Goal: Transaction & Acquisition: Purchase product/service

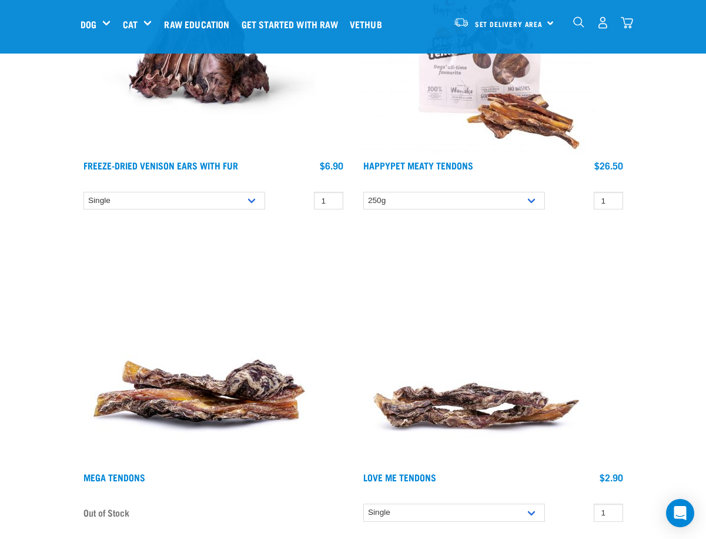
scroll to position [4470, 0]
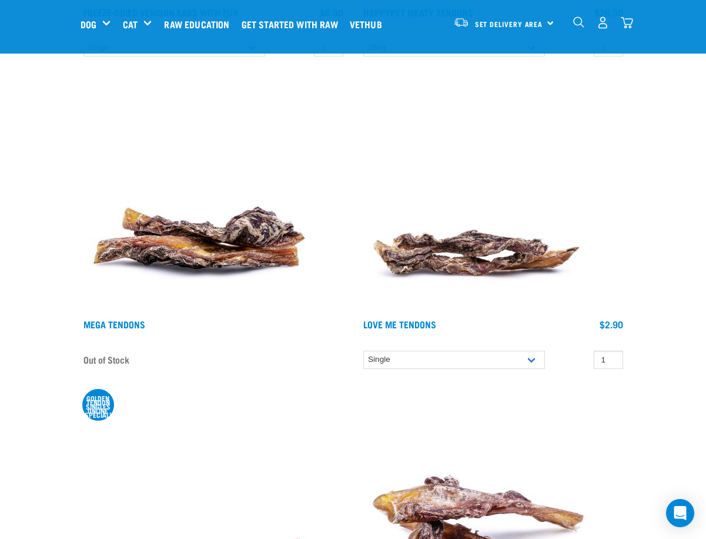
click at [585, 23] on img "dropdown navigation" at bounding box center [578, 21] width 11 height 11
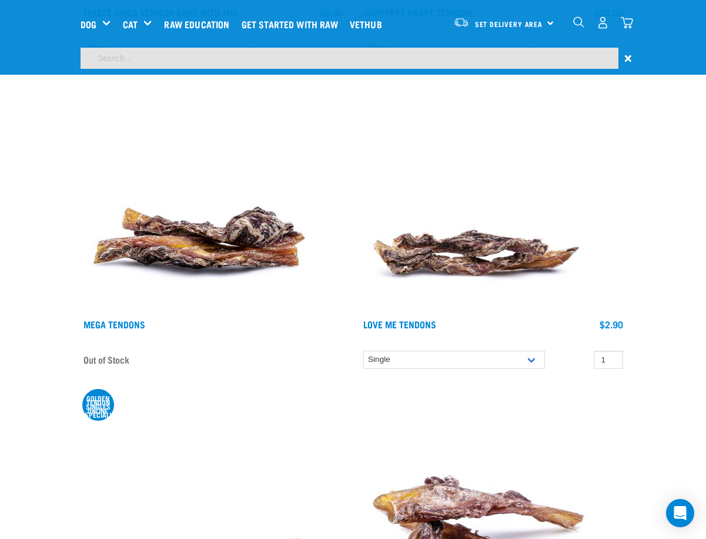
scroll to position [4435, 0]
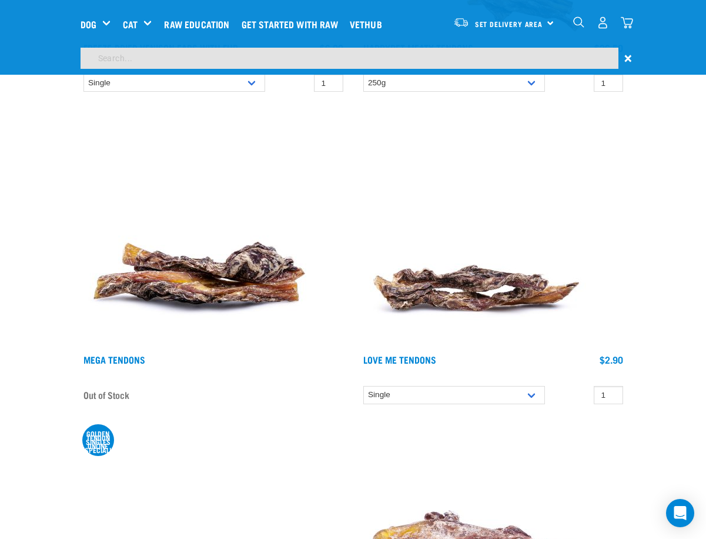
click at [121, 60] on input "search" at bounding box center [350, 58] width 538 height 21
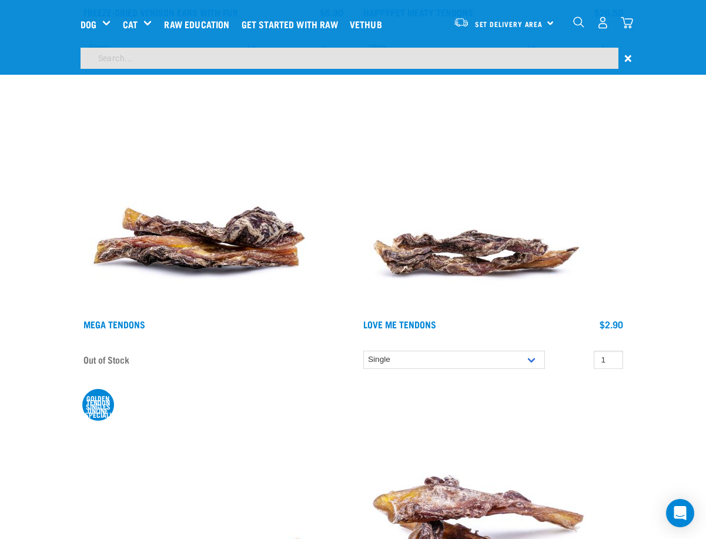
type input "rabbit"
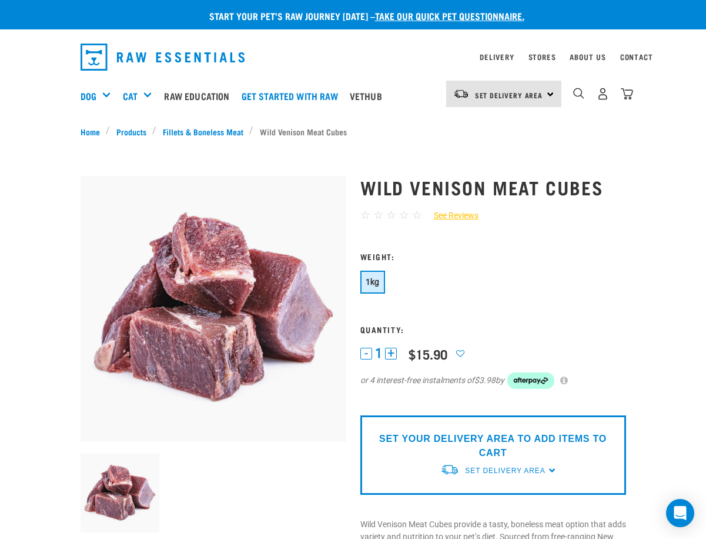
click at [573, 451] on div "SET YOUR DELIVERY AREA TO ADD ITEMS TO CART Set Delivery Area North Island Sout…" at bounding box center [494, 454] width 266 height 79
click at [545, 466] on span "Set Delivery Area" at bounding box center [505, 470] width 80 height 8
click at [502, 488] on link "[GEOGRAPHIC_DATA]" at bounding box center [499, 497] width 117 height 19
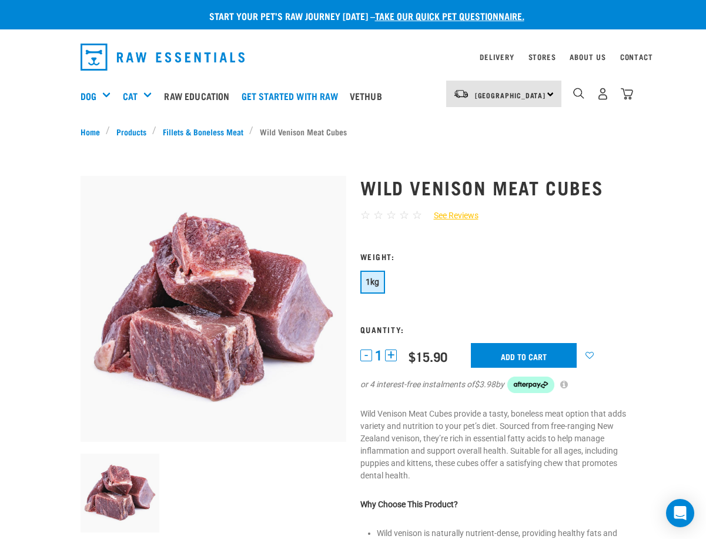
click at [392, 349] on button "+" at bounding box center [391, 355] width 12 height 12
click at [548, 310] on form "2" at bounding box center [494, 329] width 266 height 155
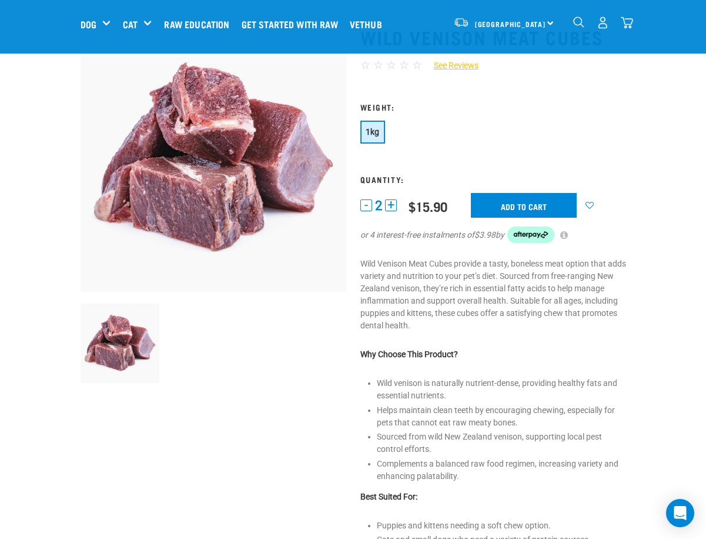
scroll to position [118, 0]
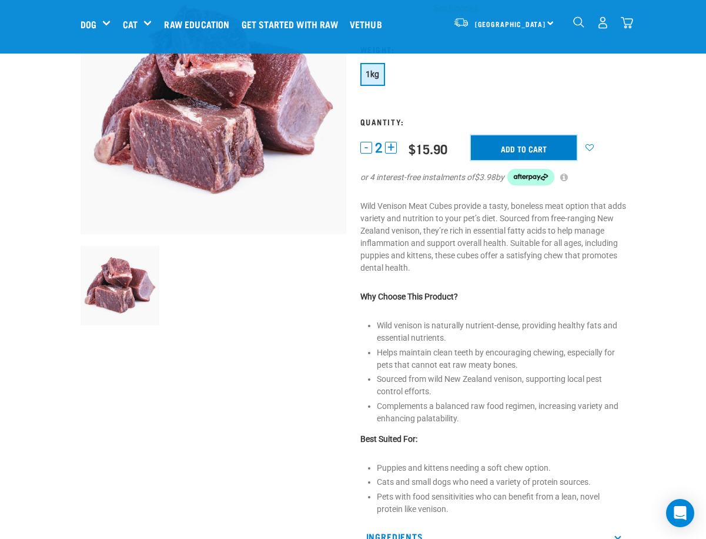
click at [528, 148] on input "Add to cart" at bounding box center [524, 147] width 106 height 25
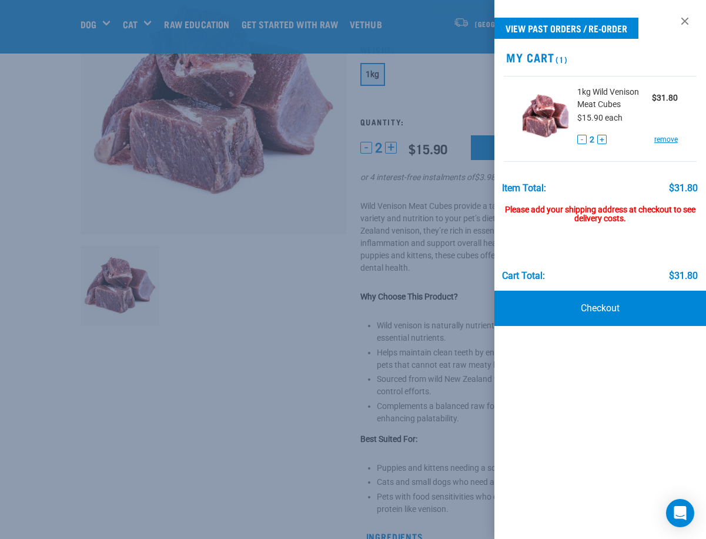
click at [278, 304] on div at bounding box center [353, 269] width 706 height 539
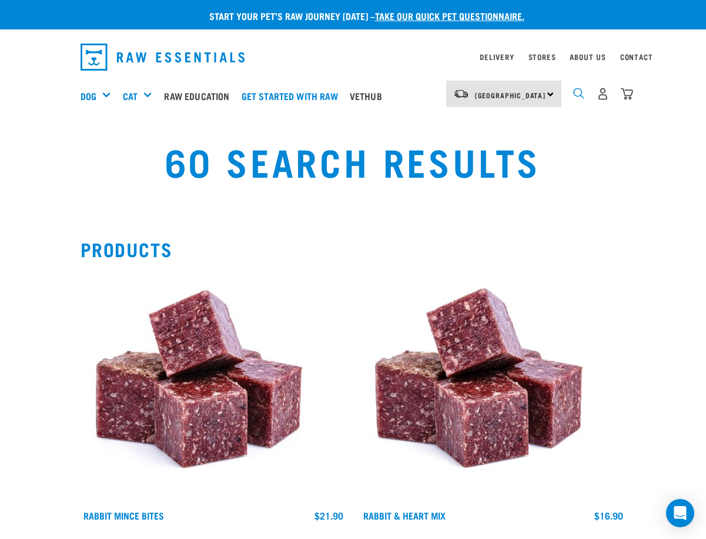
click at [585, 91] on img "dropdown navigation" at bounding box center [578, 93] width 11 height 11
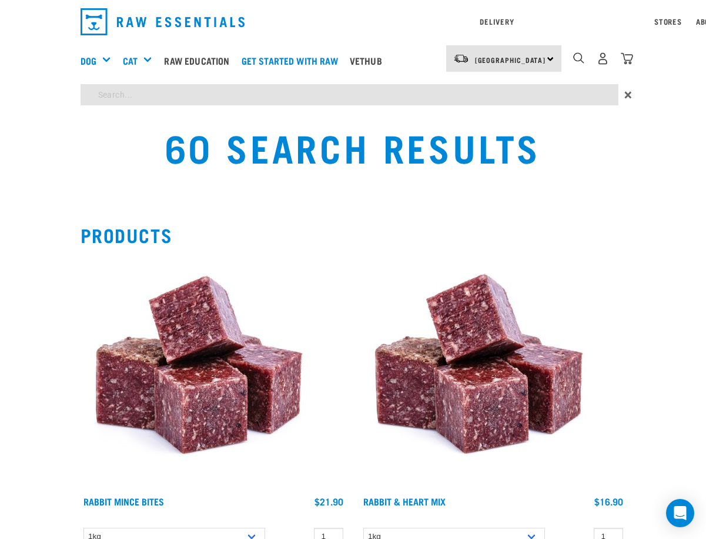
click at [198, 86] on input "search" at bounding box center [350, 94] width 538 height 21
type input "kangaroo"
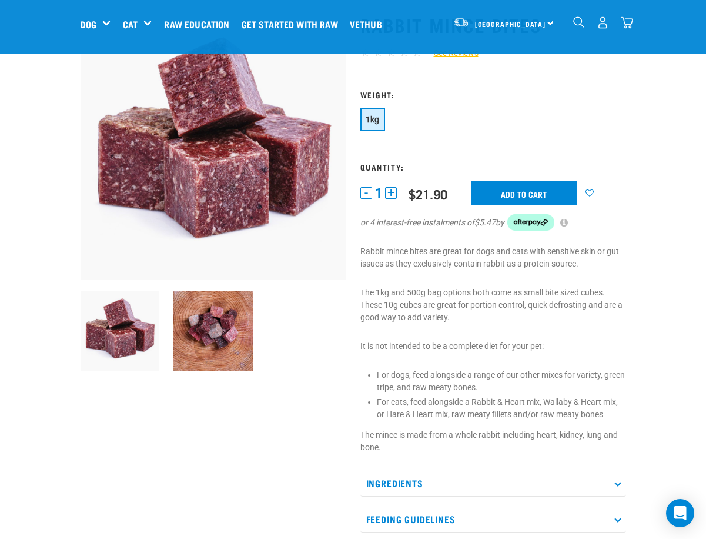
scroll to position [59, 0]
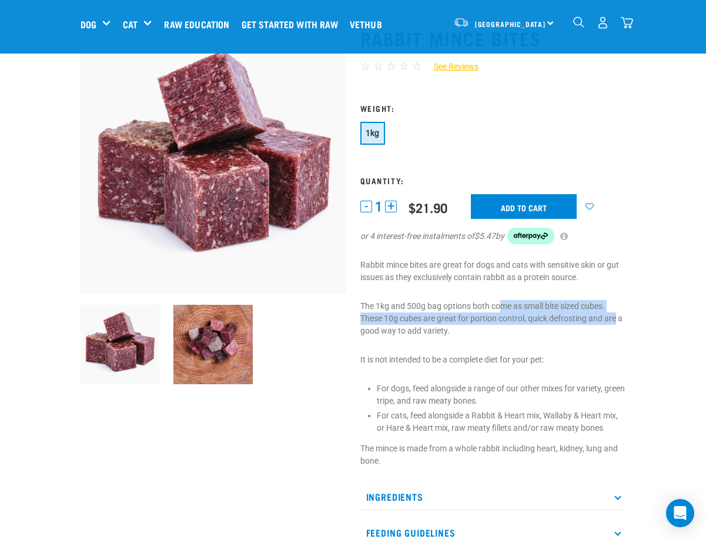
drag, startPoint x: 504, startPoint y: 312, endPoint x: 551, endPoint y: 314, distance: 47.1
click at [551, 314] on p "The 1kg and 500g bag options both come as small bite sized cubes. These 10g cub…" at bounding box center [494, 318] width 266 height 37
click at [549, 335] on div "Rabbit Mince Bites ☆ ☆ ☆ ☆ ☆ See Reviews" at bounding box center [493, 322] width 280 height 623
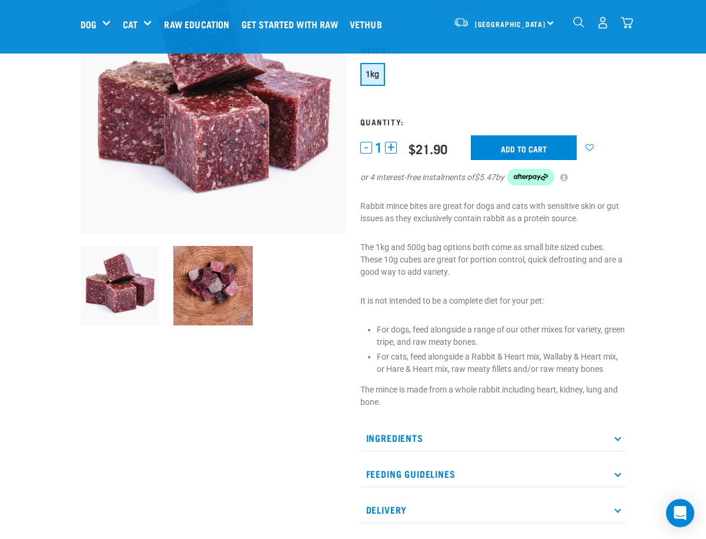
scroll to position [176, 0]
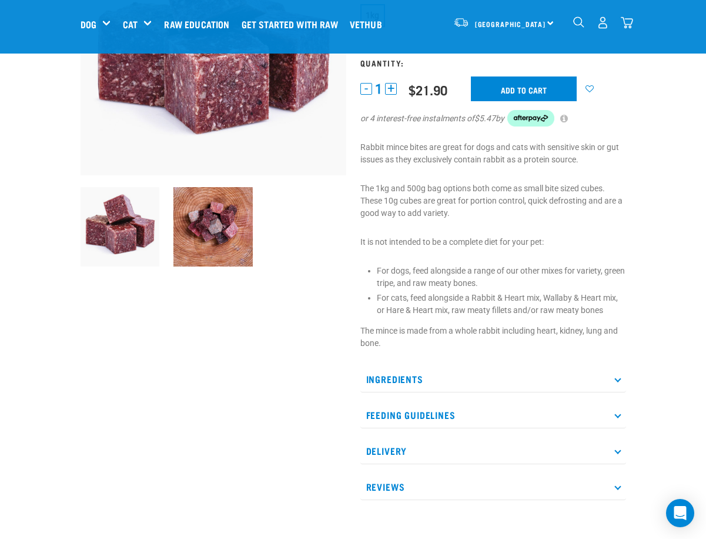
click at [626, 366] on p "Ingredients" at bounding box center [494, 379] width 266 height 26
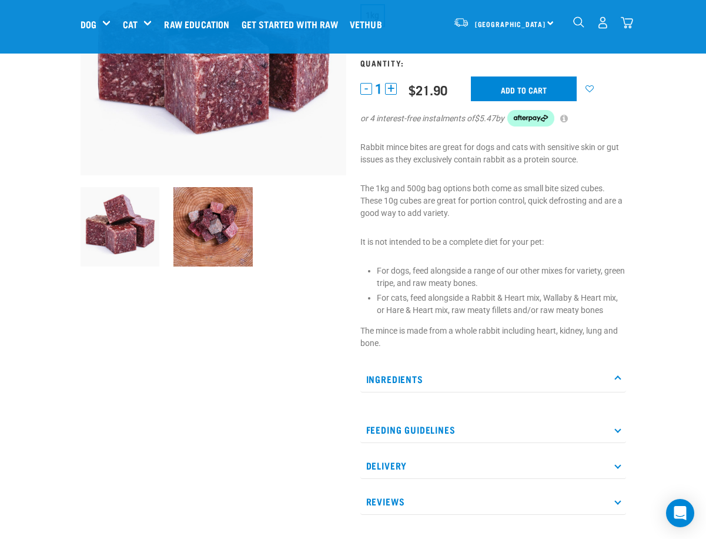
click at [621, 426] on icon at bounding box center [618, 429] width 6 height 6
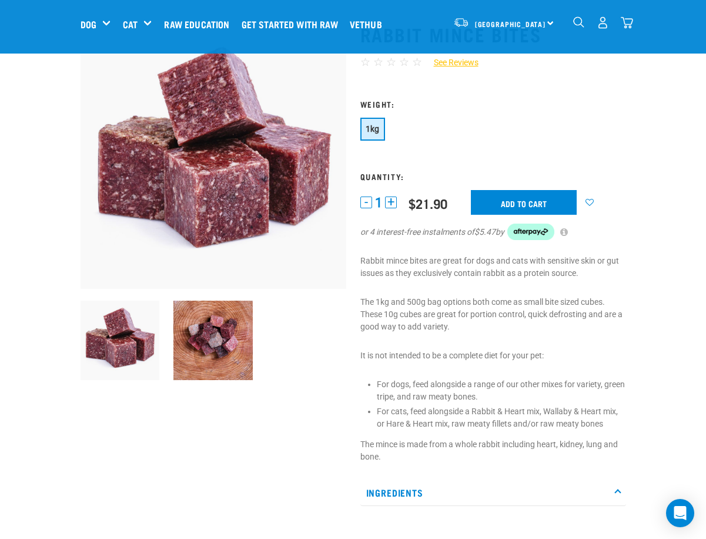
scroll to position [62, 0]
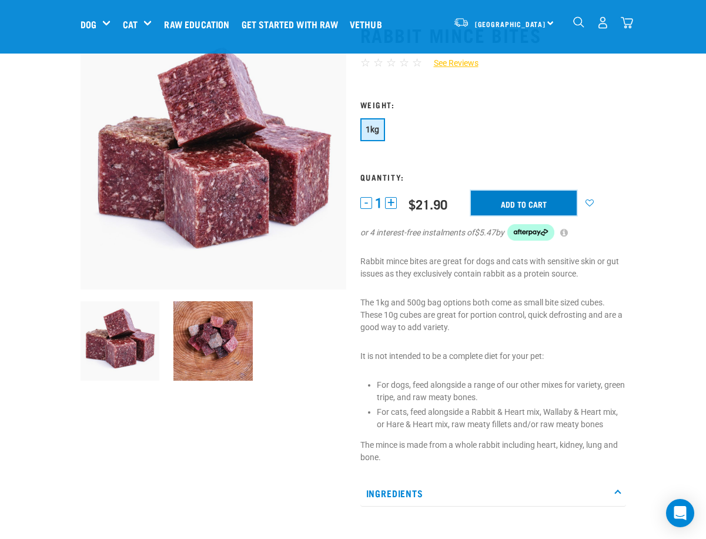
click at [516, 201] on input "Add to cart" at bounding box center [524, 203] width 106 height 25
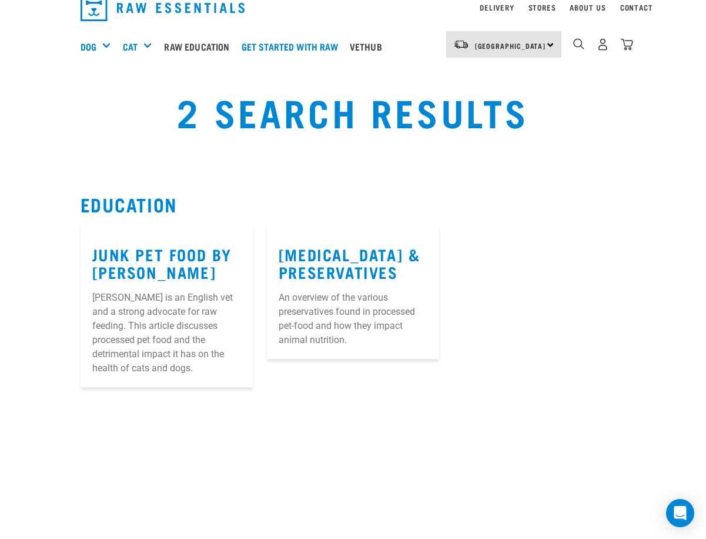
scroll to position [118, 0]
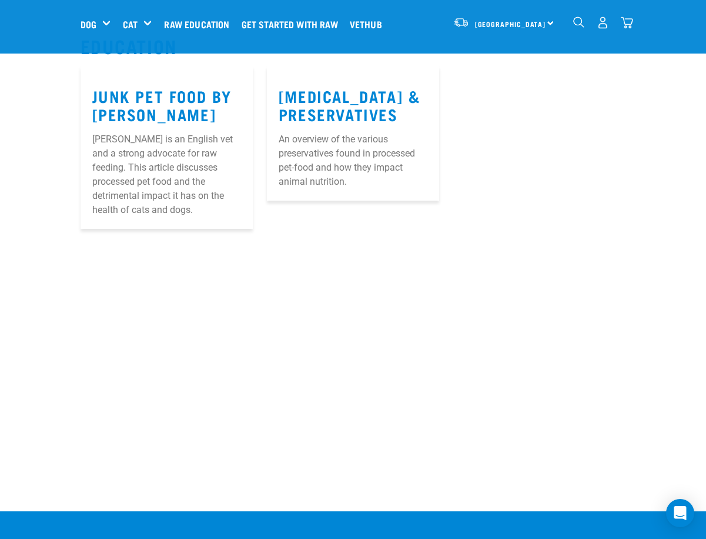
click at [585, 25] on img "dropdown navigation" at bounding box center [578, 21] width 11 height 11
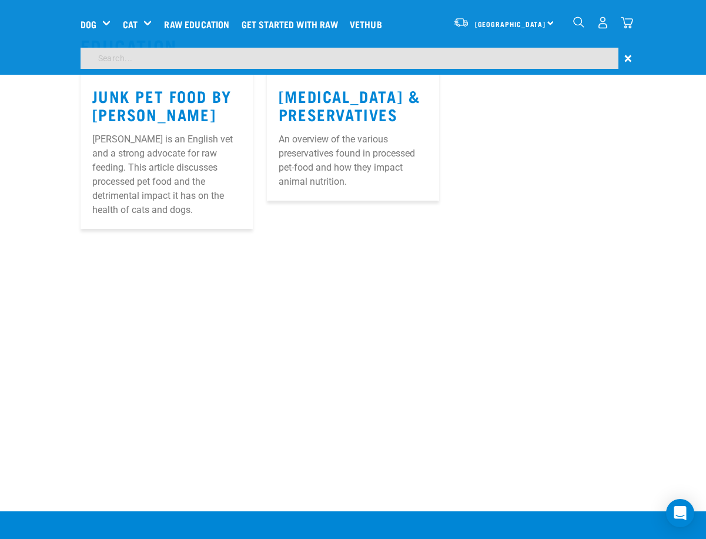
scroll to position [82, 0]
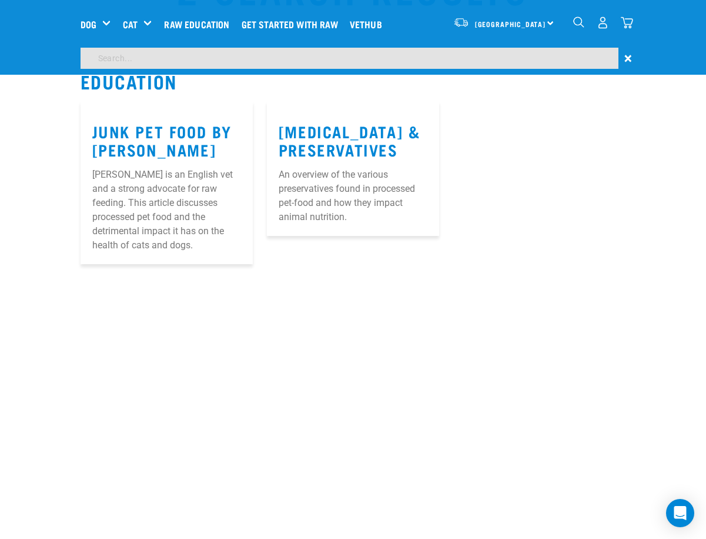
click at [138, 59] on input "search" at bounding box center [350, 58] width 538 height 21
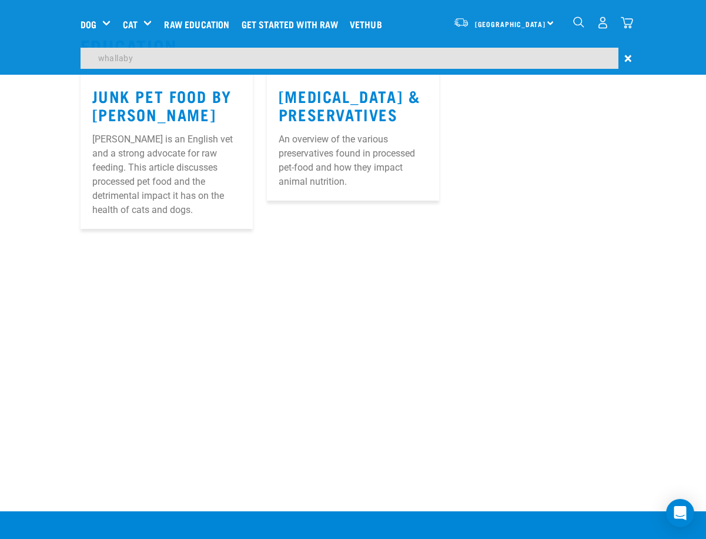
type input "whallaby"
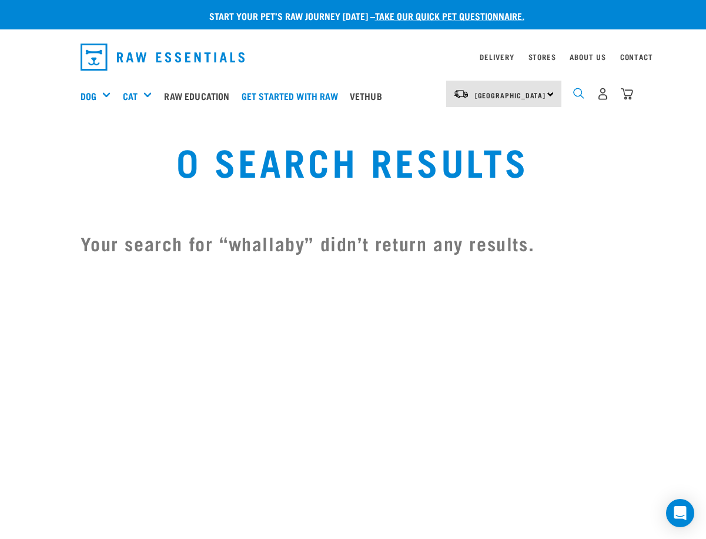
click at [585, 90] on img "dropdown navigation" at bounding box center [578, 93] width 11 height 11
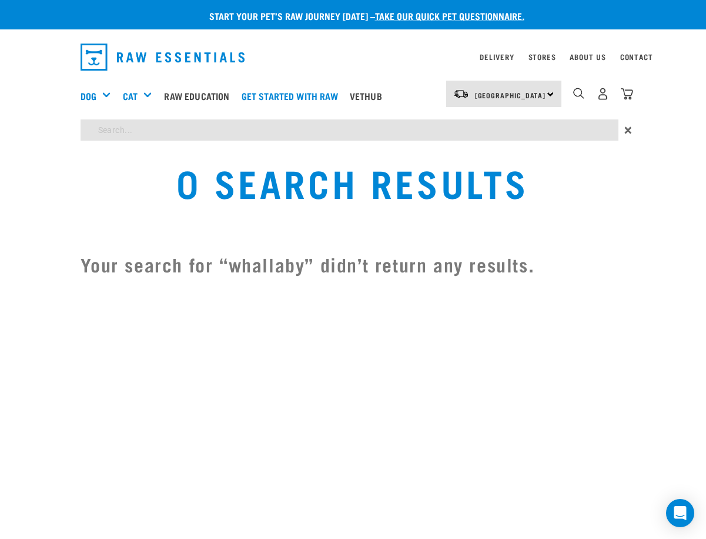
click at [515, 127] on div "Start your pet’s raw journey [DATE] – take our quick pet questionnaire. Deliver…" at bounding box center [353, 146] width 706 height 292
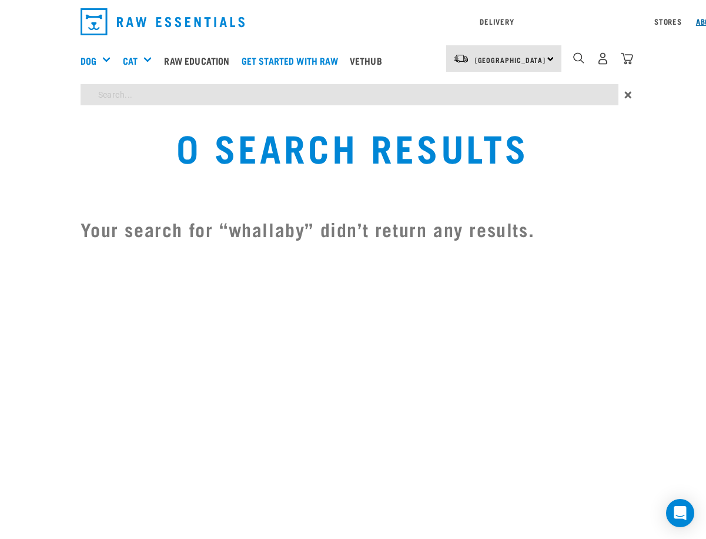
click at [638, 53] on div "Delivery Stores About Us Contact [GEOGRAPHIC_DATA]" at bounding box center [353, 55] width 706 height 111
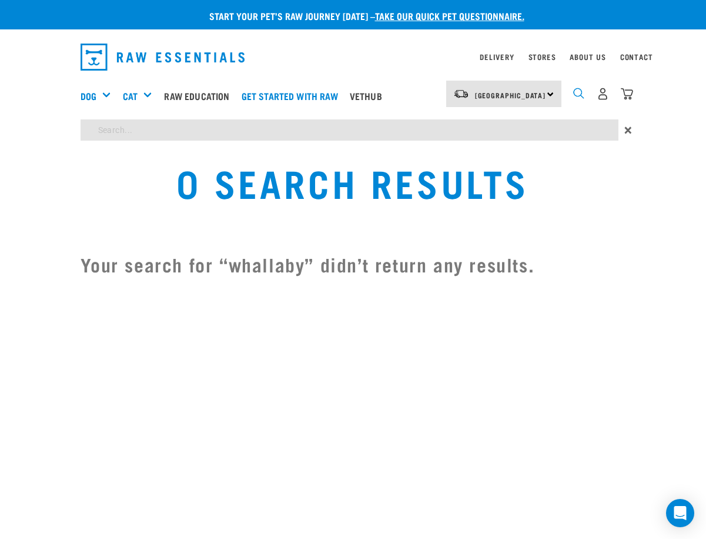
click at [585, 88] on img "dropdown navigation" at bounding box center [578, 93] width 11 height 11
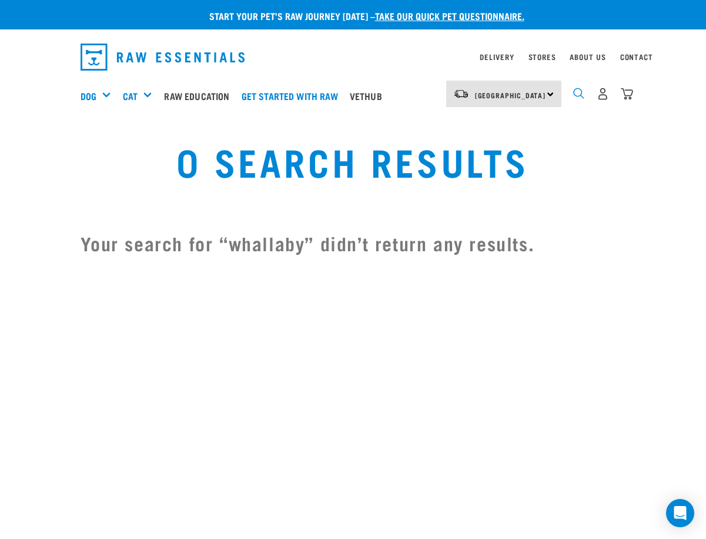
click at [585, 88] on img "dropdown navigation" at bounding box center [578, 93] width 11 height 11
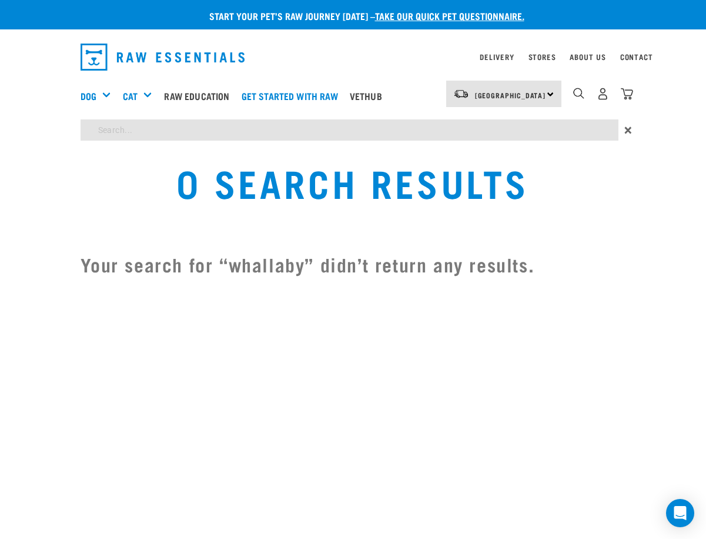
click at [587, 127] on div "Start your pet’s raw journey [DATE] – take our quick pet questionnaire. Deliver…" at bounding box center [353, 146] width 706 height 292
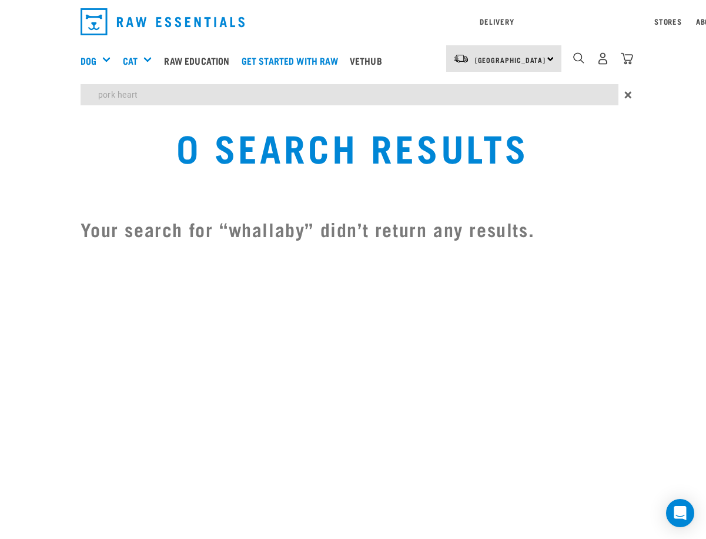
type input "pork heart"
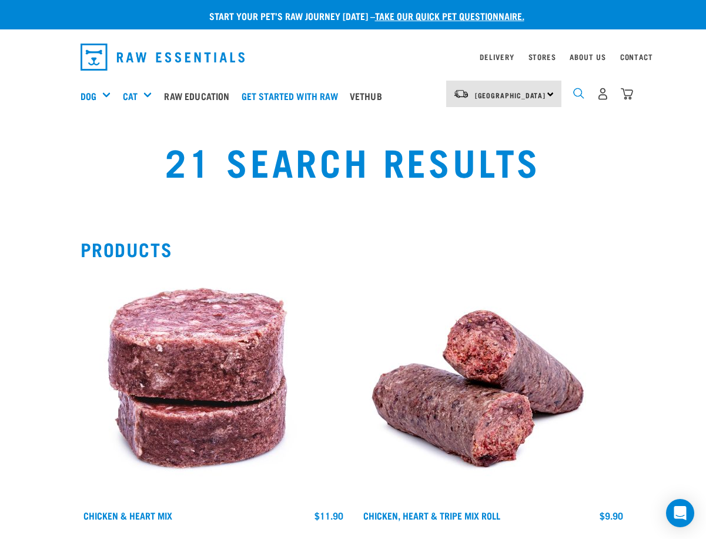
click at [585, 91] on img "dropdown navigation" at bounding box center [578, 93] width 11 height 11
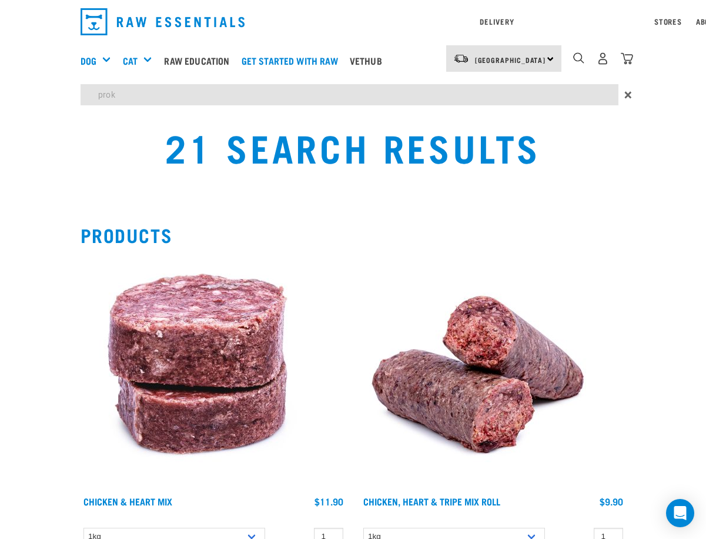
click at [81, 86] on input "prok" at bounding box center [350, 94] width 538 height 21
drag, startPoint x: 66, startPoint y: 92, endPoint x: 4, endPoint y: 104, distance: 63.4
click at [8, 105] on div "pork ×" at bounding box center [353, 97] width 706 height 27
drag, startPoint x: 86, startPoint y: 92, endPoint x: -73, endPoint y: 83, distance: 159.7
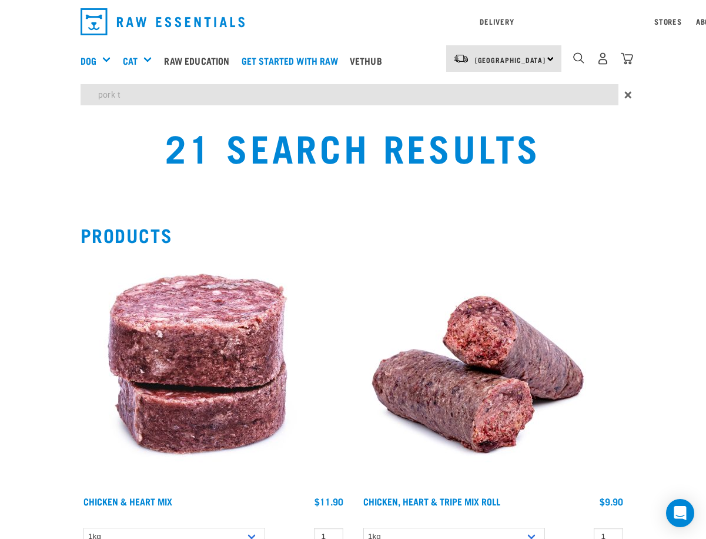
type input "pork tr"
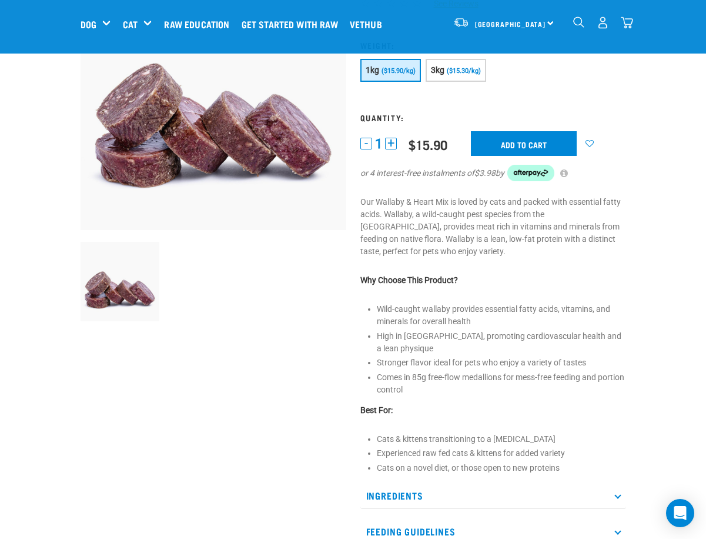
scroll to position [118, 0]
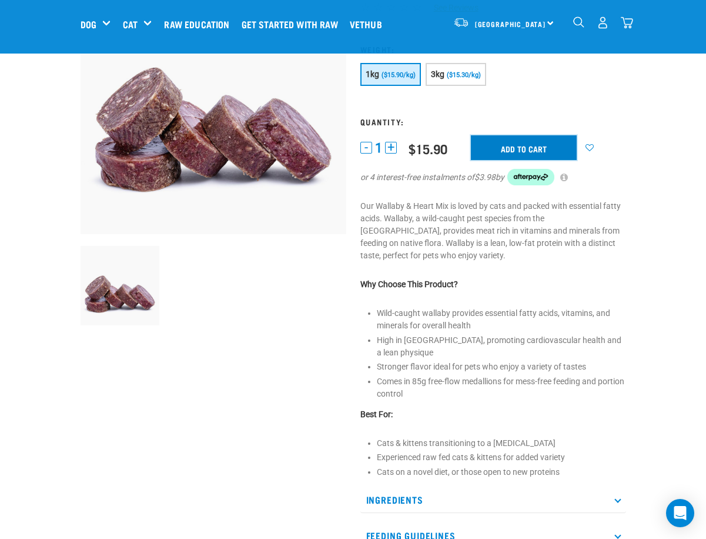
click at [515, 152] on input "Add to cart" at bounding box center [524, 147] width 106 height 25
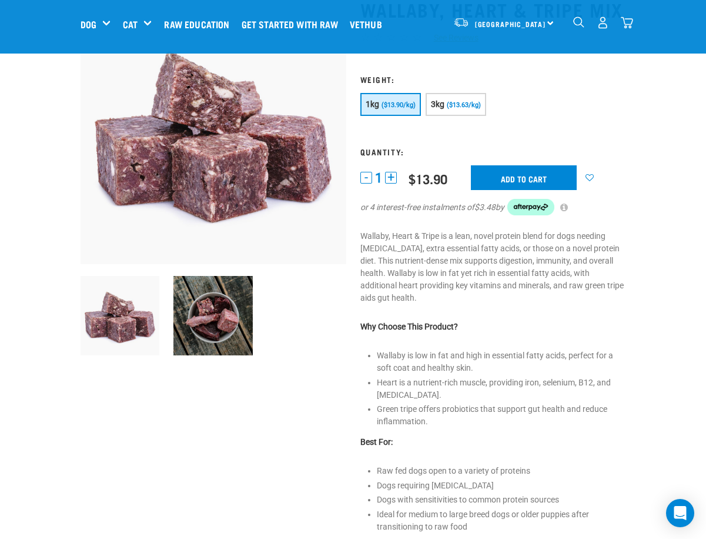
scroll to position [176, 0]
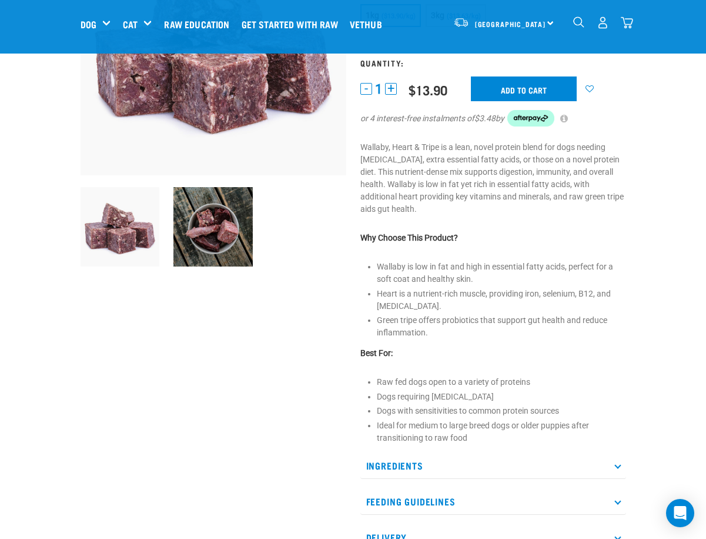
click at [166, 275] on div at bounding box center [213, 227] width 94 height 95
click at [173, 266] on img at bounding box center [212, 226] width 79 height 79
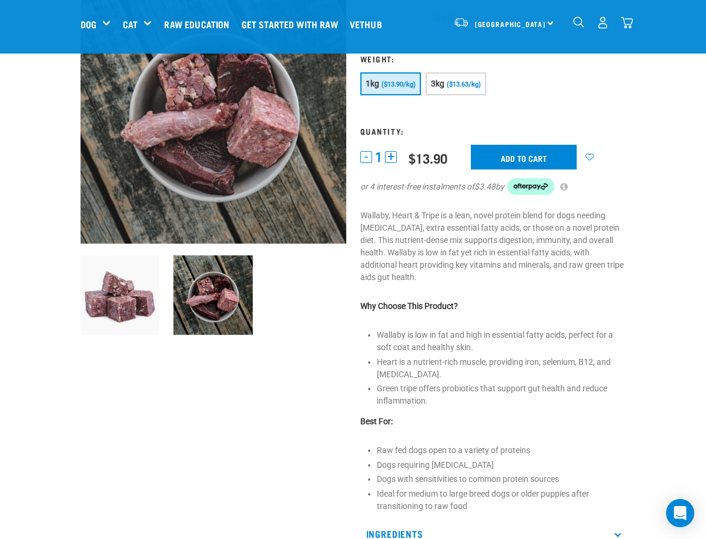
scroll to position [0, 0]
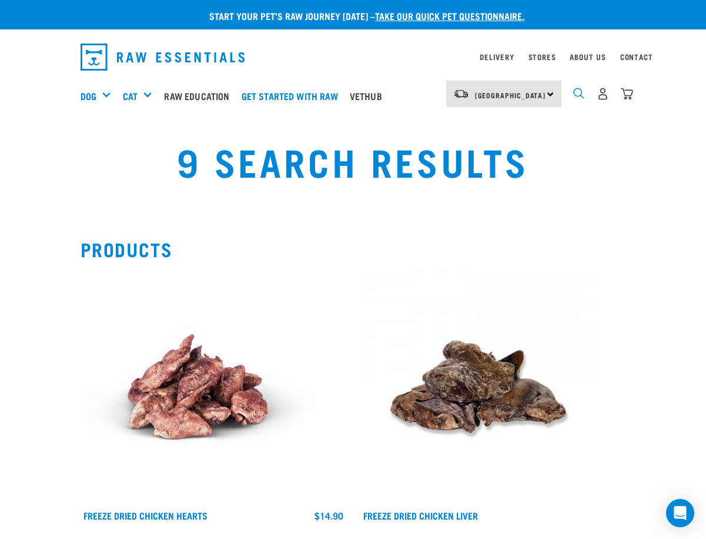
click at [585, 90] on img "dropdown navigation" at bounding box center [578, 93] width 11 height 11
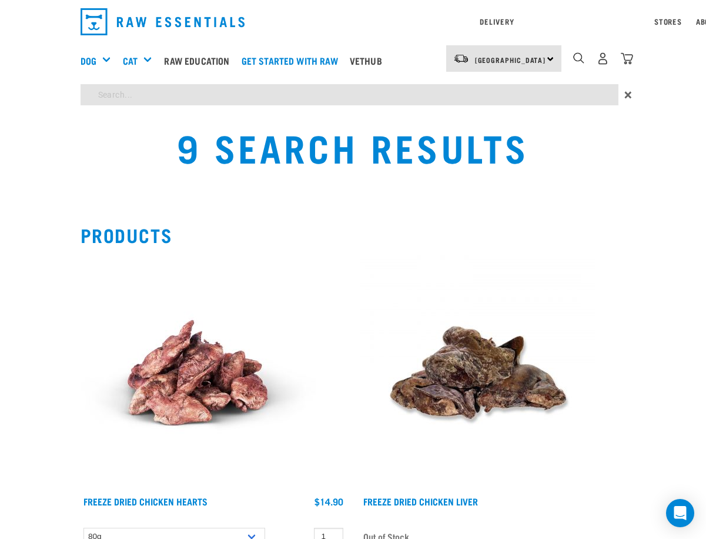
click at [81, 89] on input "search" at bounding box center [350, 94] width 538 height 21
type input "pork tripe"
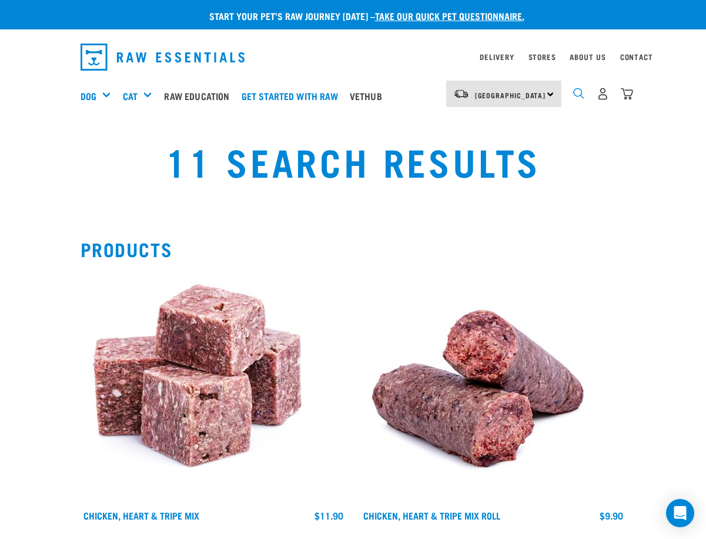
click at [585, 91] on img "dropdown navigation" at bounding box center [578, 93] width 11 height 11
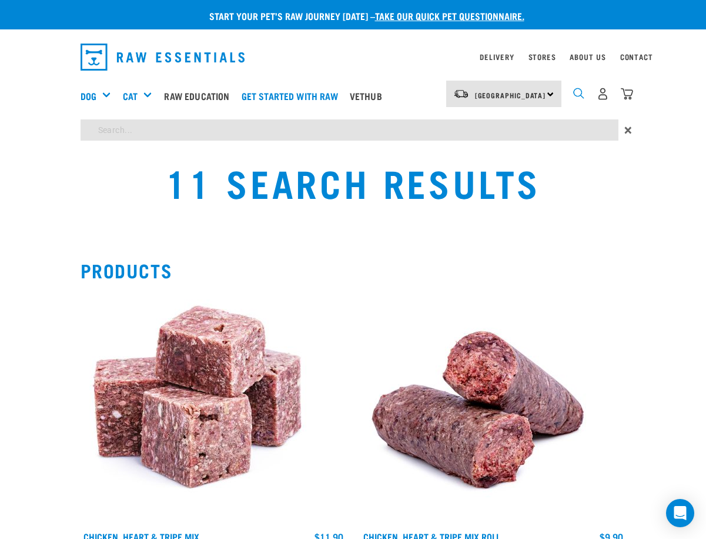
click at [585, 91] on img "dropdown navigation" at bounding box center [578, 93] width 11 height 11
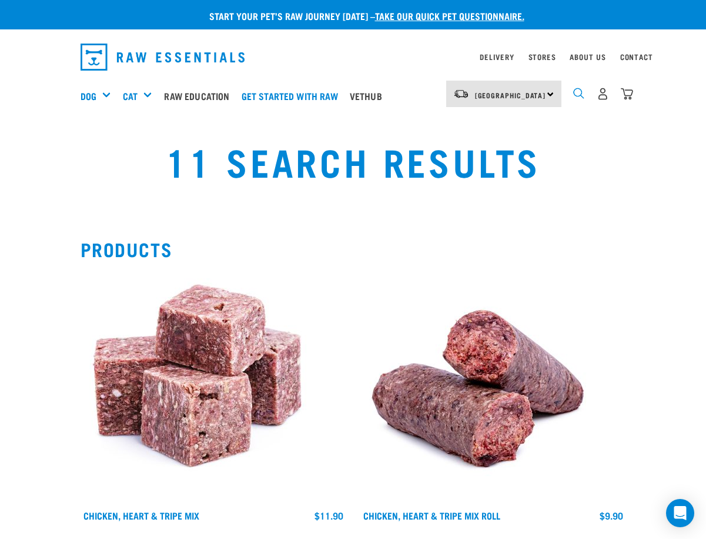
click at [585, 92] on img "dropdown navigation" at bounding box center [578, 93] width 11 height 11
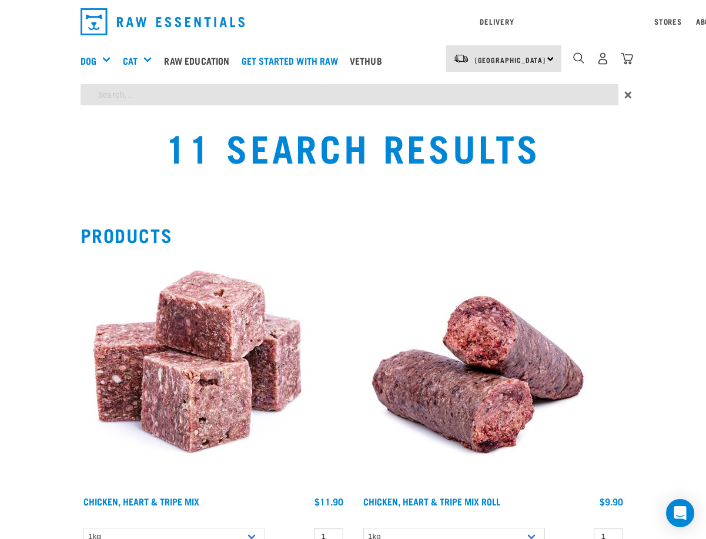
type input "tripe"
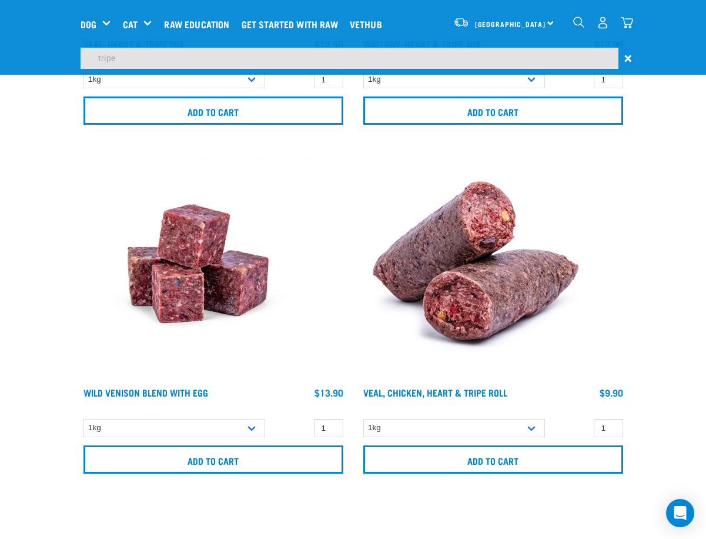
scroll to position [1412, 0]
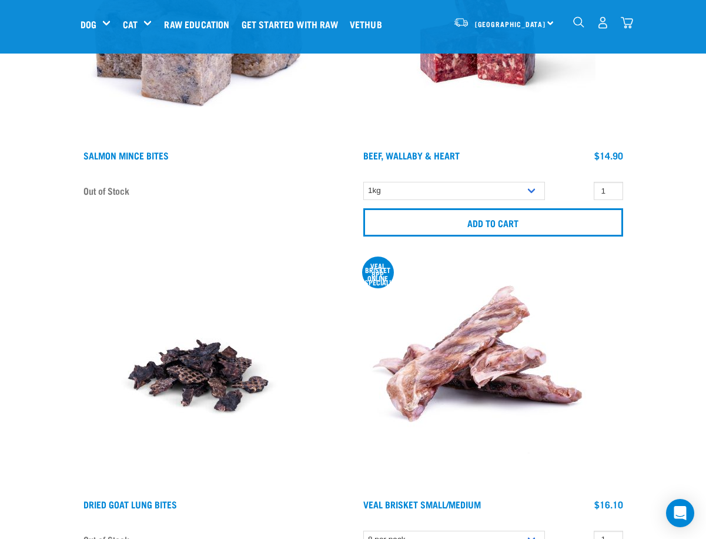
scroll to position [13586, 0]
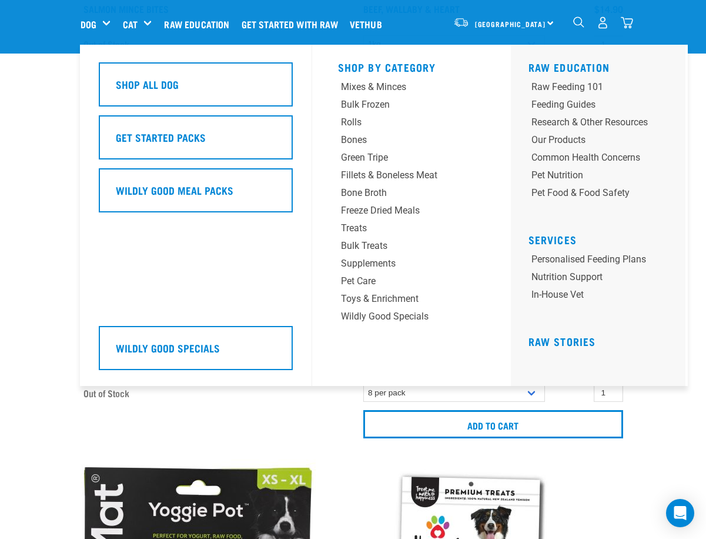
click at [81, 29] on div "Dog" at bounding box center [100, 24] width 39 height 47
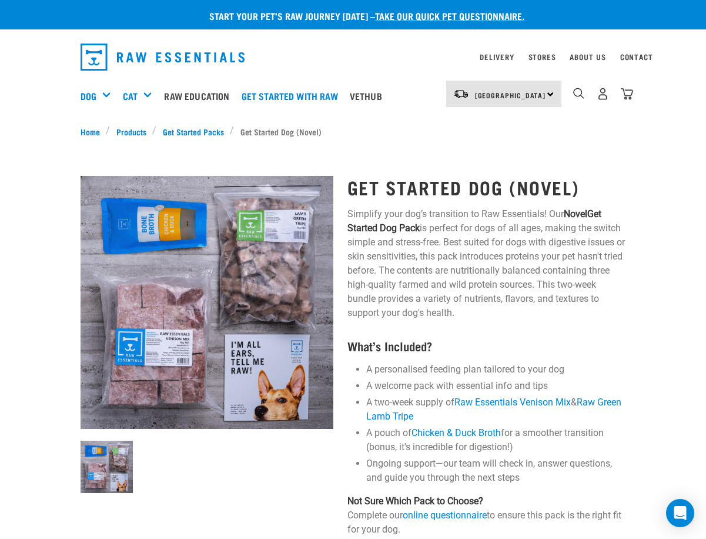
scroll to position [118, 0]
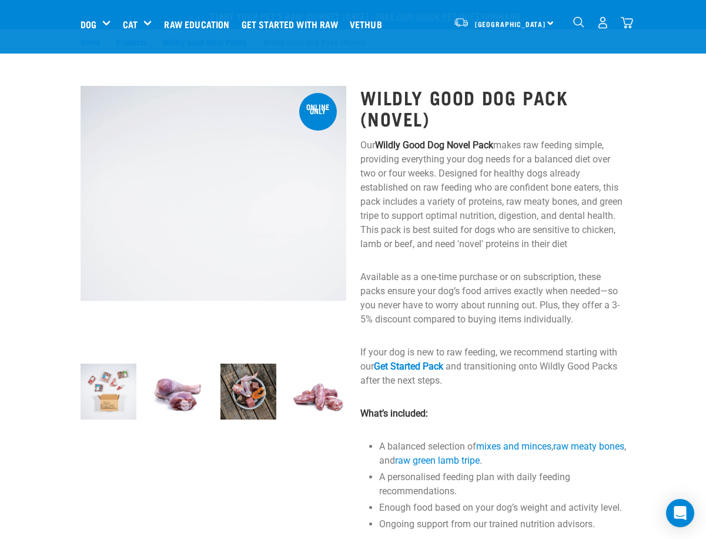
scroll to position [118, 0]
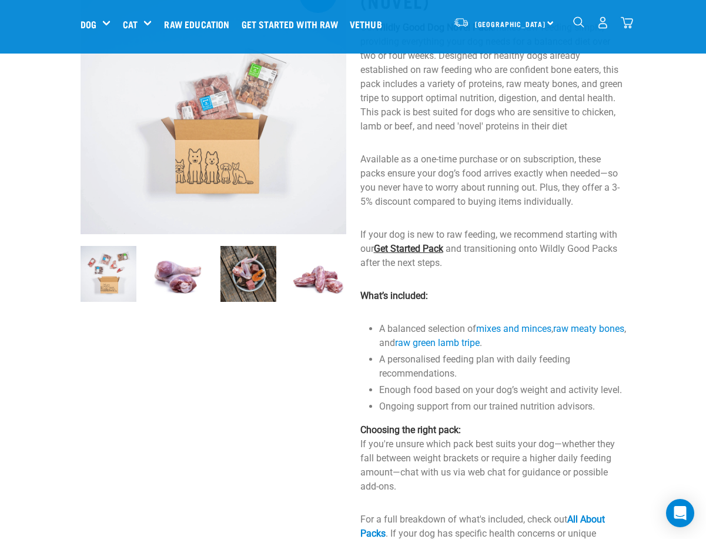
click at [378, 243] on link "Get Started Pack" at bounding box center [408, 248] width 69 height 11
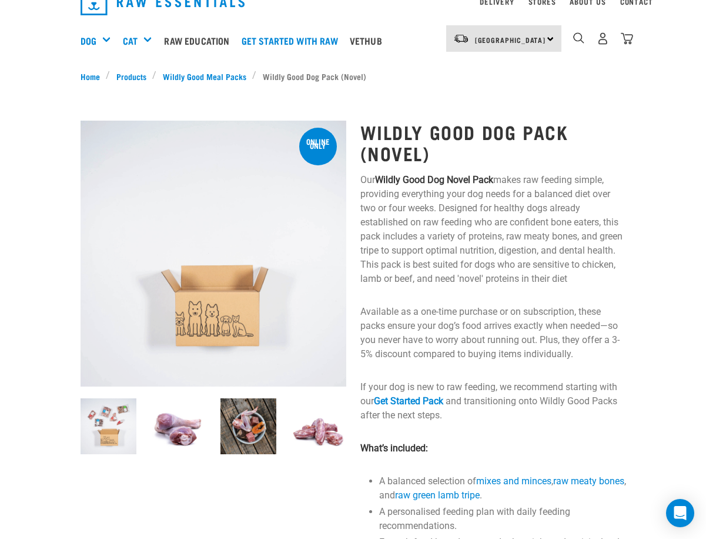
scroll to position [0, 0]
